Goal: Task Accomplishment & Management: Use online tool/utility

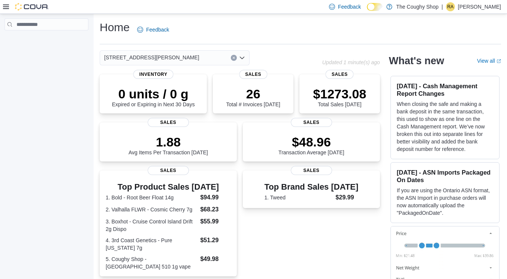
click at [184, 56] on div "4621 Albert Street" at bounding box center [175, 57] width 150 height 15
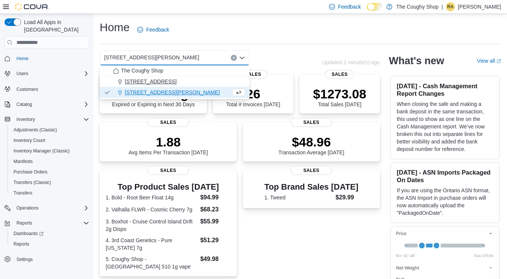
click at [163, 83] on span "3885 Sherwood Drive" at bounding box center [151, 81] width 52 height 7
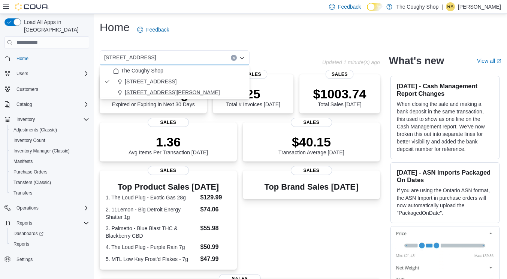
click at [151, 93] on span "4621 Albert Street" at bounding box center [172, 91] width 95 height 7
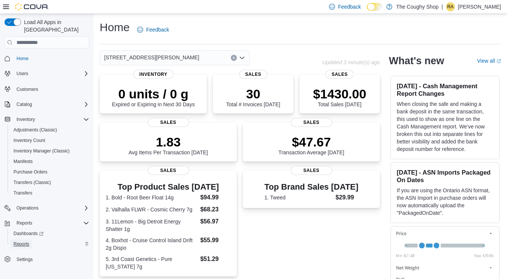
click at [24, 241] on span "Reports" at bounding box center [21, 244] width 16 height 6
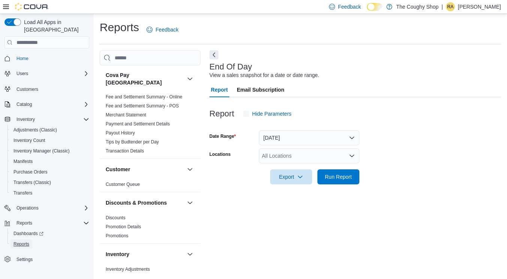
scroll to position [1, 0]
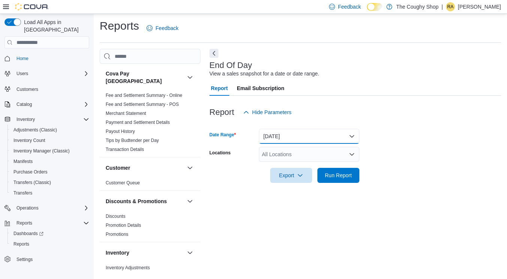
click at [295, 136] on button "Today" at bounding box center [309, 136] width 100 height 15
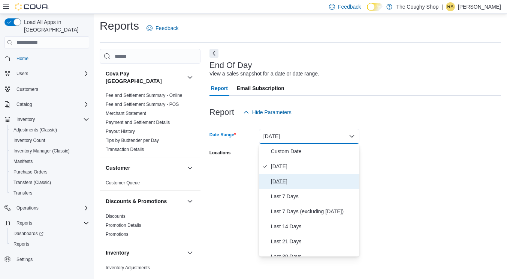
click at [295, 183] on span "Yesterday" at bounding box center [313, 181] width 85 height 9
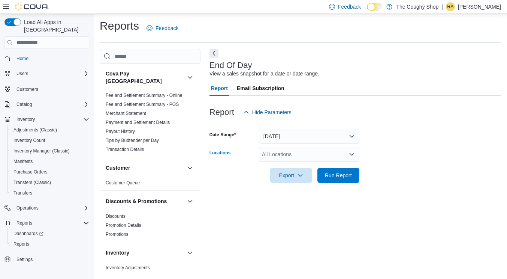
click at [302, 151] on div "All Locations" at bounding box center [309, 154] width 100 height 15
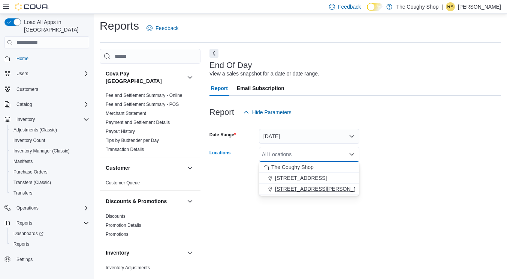
click at [305, 189] on span "4621 Albert Street" at bounding box center [322, 188] width 95 height 7
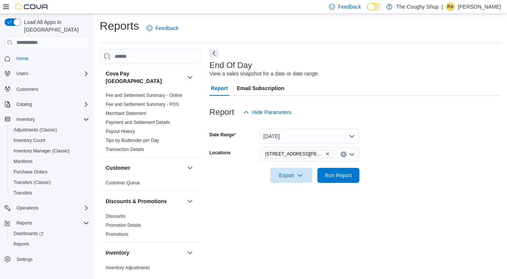
click at [392, 163] on div at bounding box center [356, 165] width 292 height 6
click at [347, 173] on span "Run Report" at bounding box center [338, 174] width 27 height 7
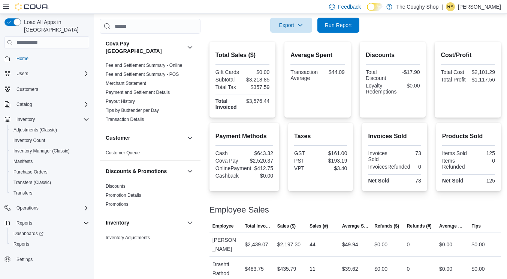
scroll to position [233, 0]
